Goal: Find specific fact

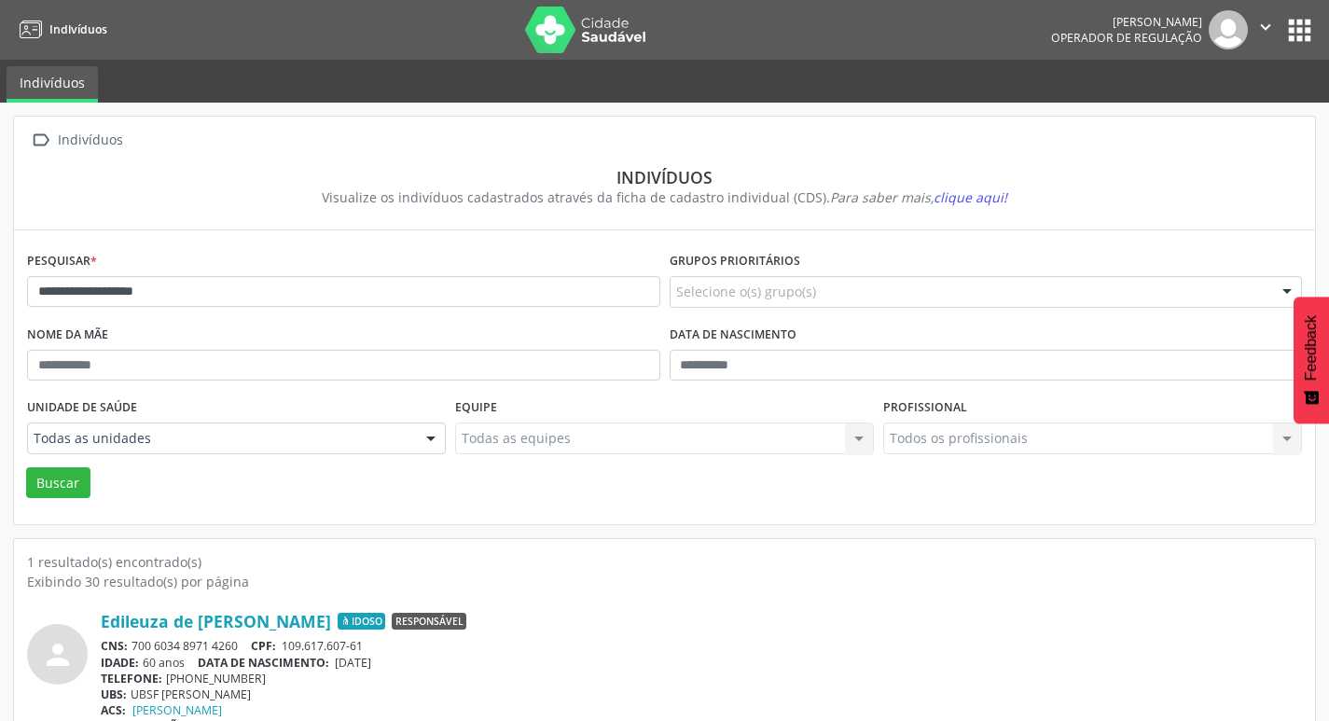
scroll to position [40, 0]
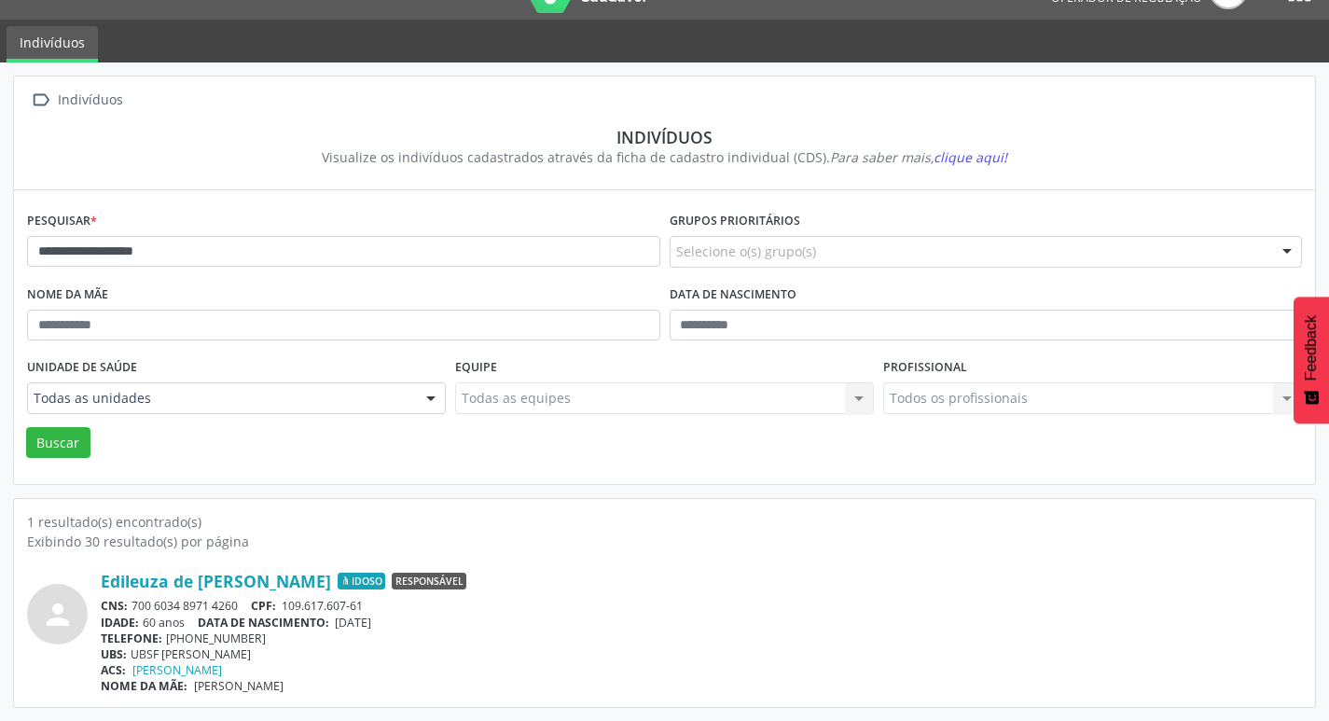
click at [397, 262] on input "**********" at bounding box center [343, 252] width 633 height 32
type input "**********"
click at [73, 426] on div "Unidade de saúde Todas as unidades Todas as unidades NASF Pedra do Touro NASF T…" at bounding box center [236, 389] width 428 height 73
click at [71, 439] on button "Buscar" at bounding box center [58, 443] width 64 height 32
drag, startPoint x: 135, startPoint y: 601, endPoint x: 237, endPoint y: 602, distance: 101.7
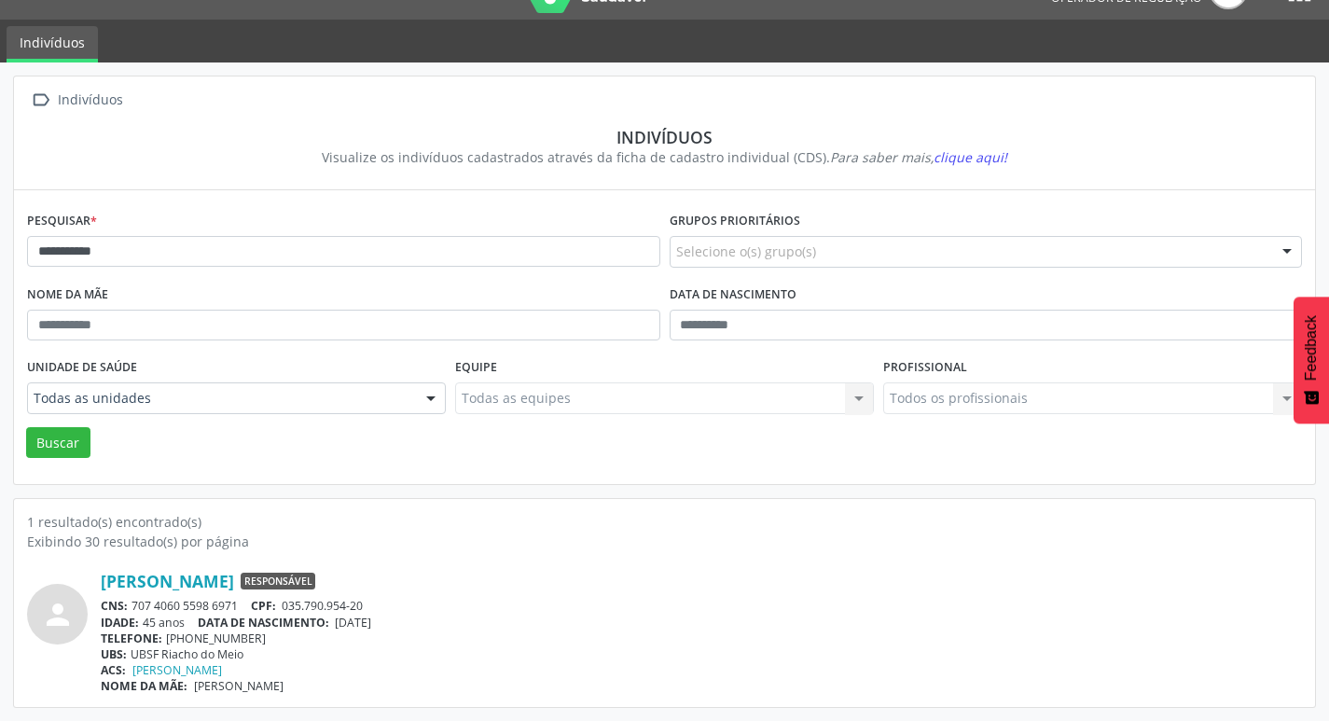
click at [237, 602] on div "CNS: 707 4060 5598 6971 CPF: 035.790.954-20" at bounding box center [701, 606] width 1201 height 16
copy div "707 4060 5598 6971"
click at [202, 606] on div "CNS: 707 4060 5598 6971 CPF: 035.790.954-20" at bounding box center [701, 606] width 1201 height 16
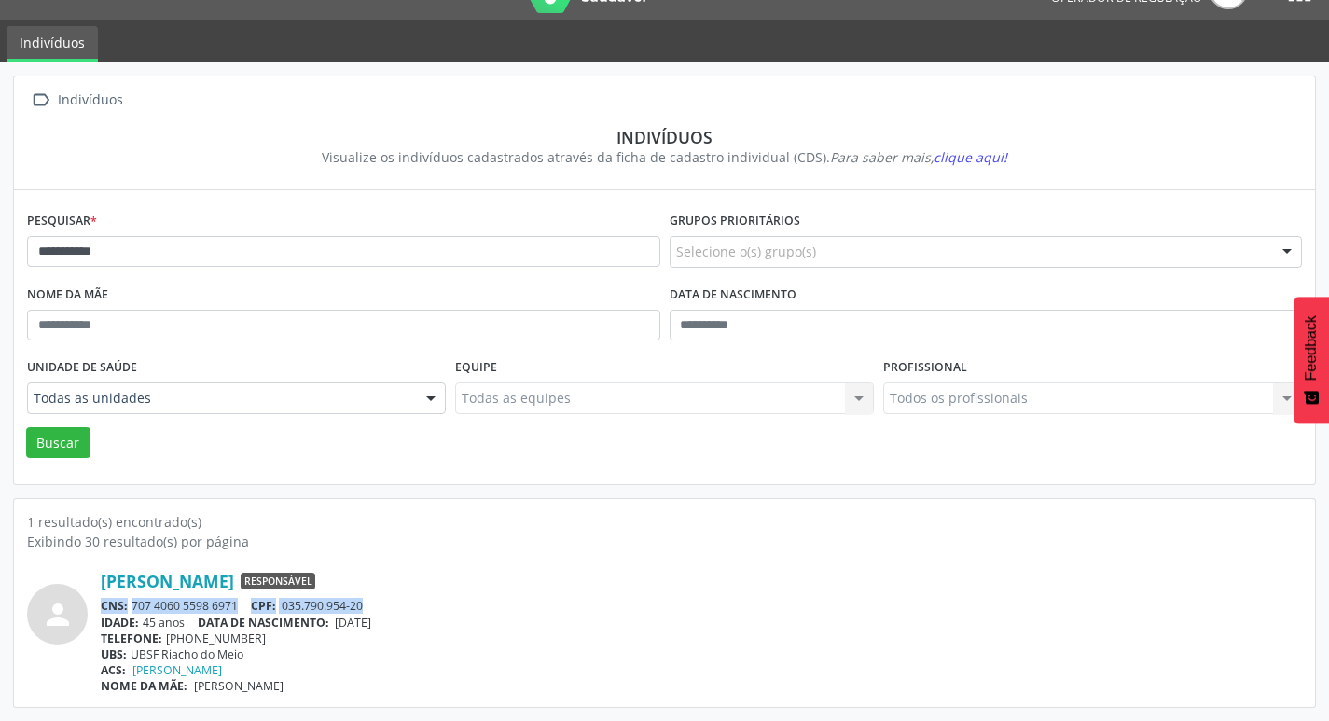
click at [202, 606] on div "CNS: 707 4060 5598 6971 CPF: 035.790.954-20" at bounding box center [701, 606] width 1201 height 16
click at [164, 606] on div "CNS: 707 4060 5598 6971 CPF: 035.790.954-20" at bounding box center [701, 606] width 1201 height 16
drag, startPoint x: 131, startPoint y: 606, endPoint x: 242, endPoint y: 603, distance: 111.0
click at [242, 603] on div "CNS: 707 4060 5598 6971 CPF: 035.790.954-20" at bounding box center [701, 606] width 1201 height 16
copy div "707 4060 5598 6971"
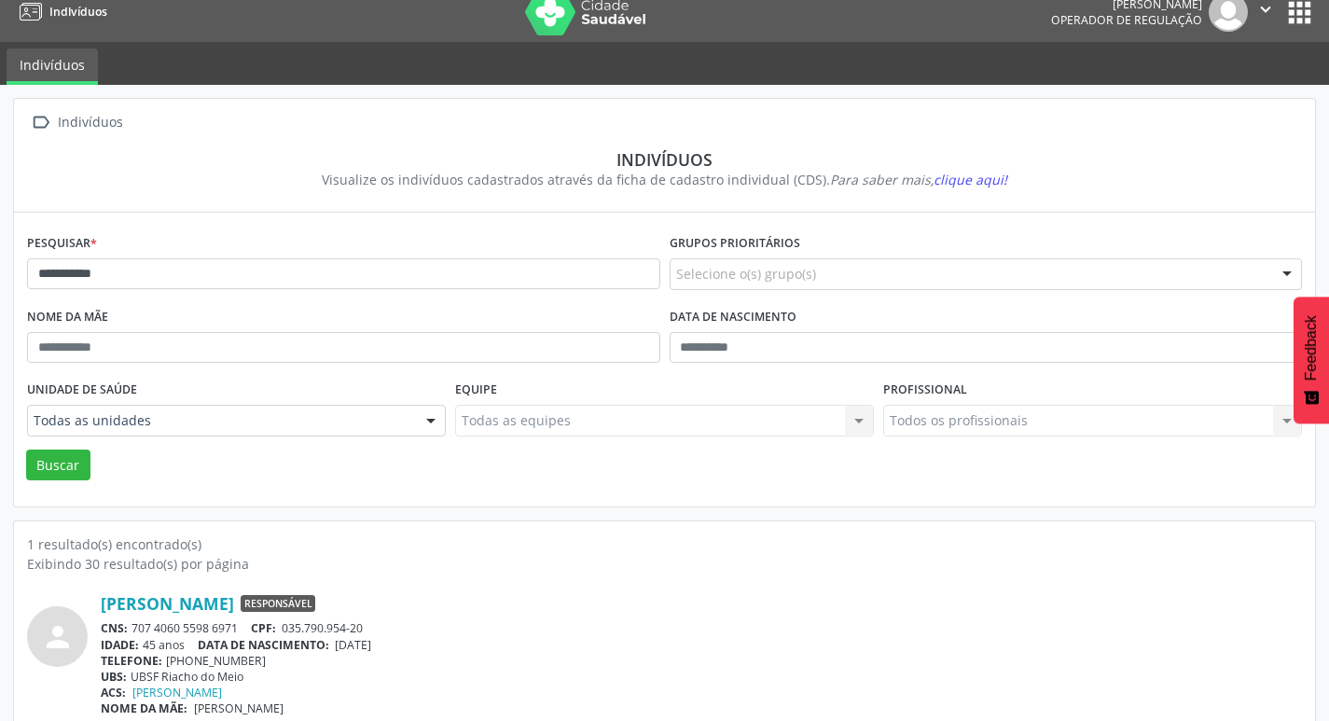
scroll to position [0, 0]
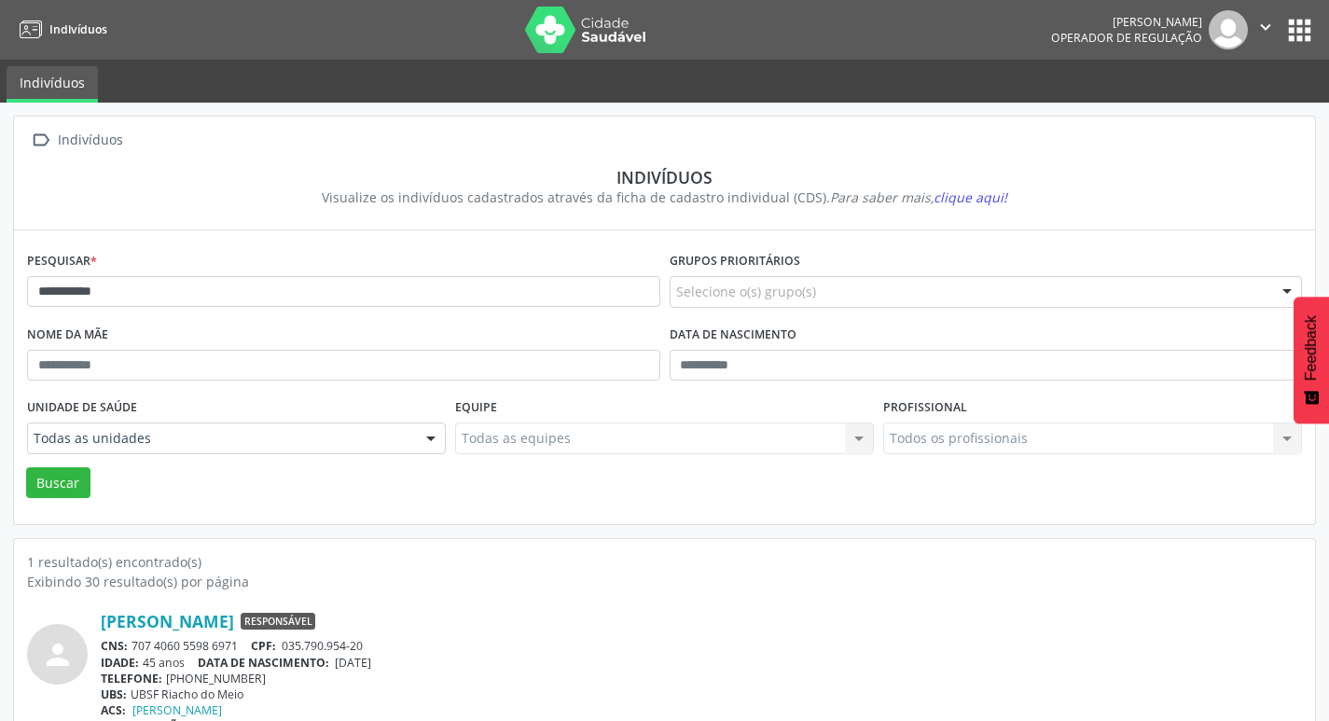
click at [1302, 21] on button "apps" at bounding box center [1299, 30] width 33 height 33
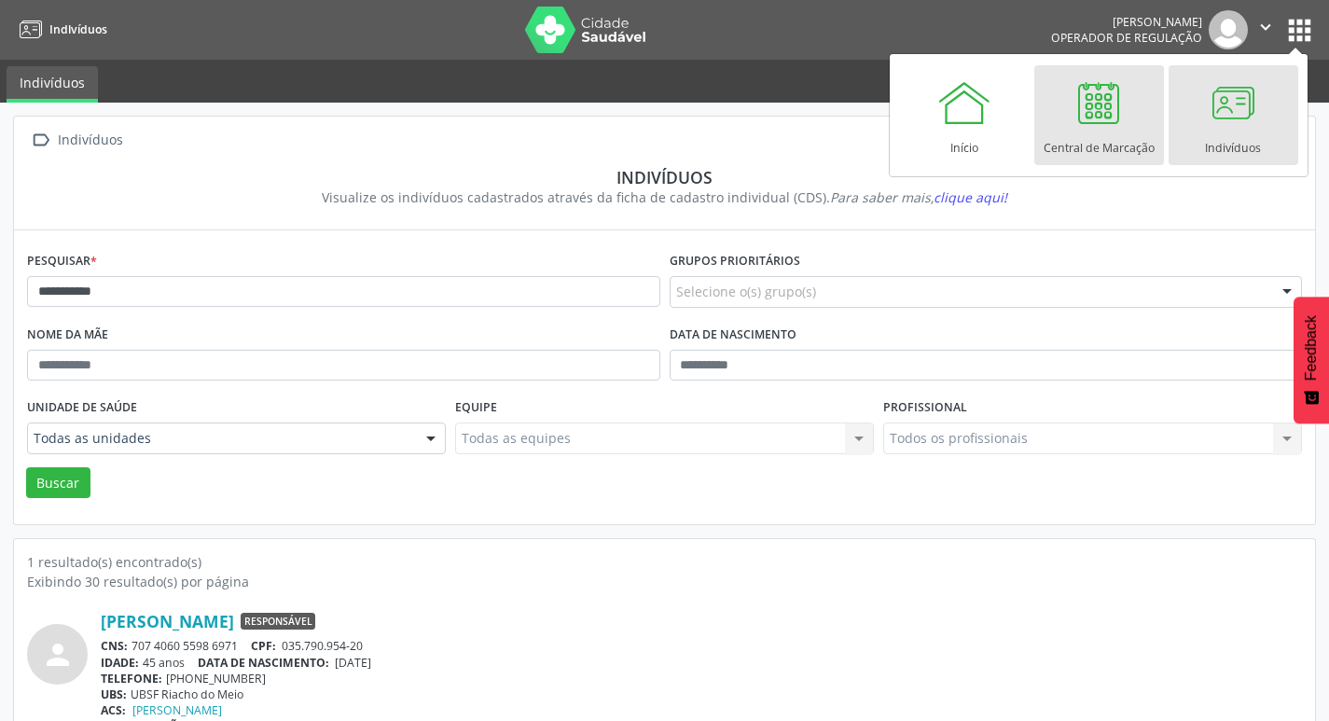
click at [1048, 125] on link "Central de Marcação" at bounding box center [1099, 115] width 130 height 100
